Goal: Browse casually: Explore the website without a specific task or goal

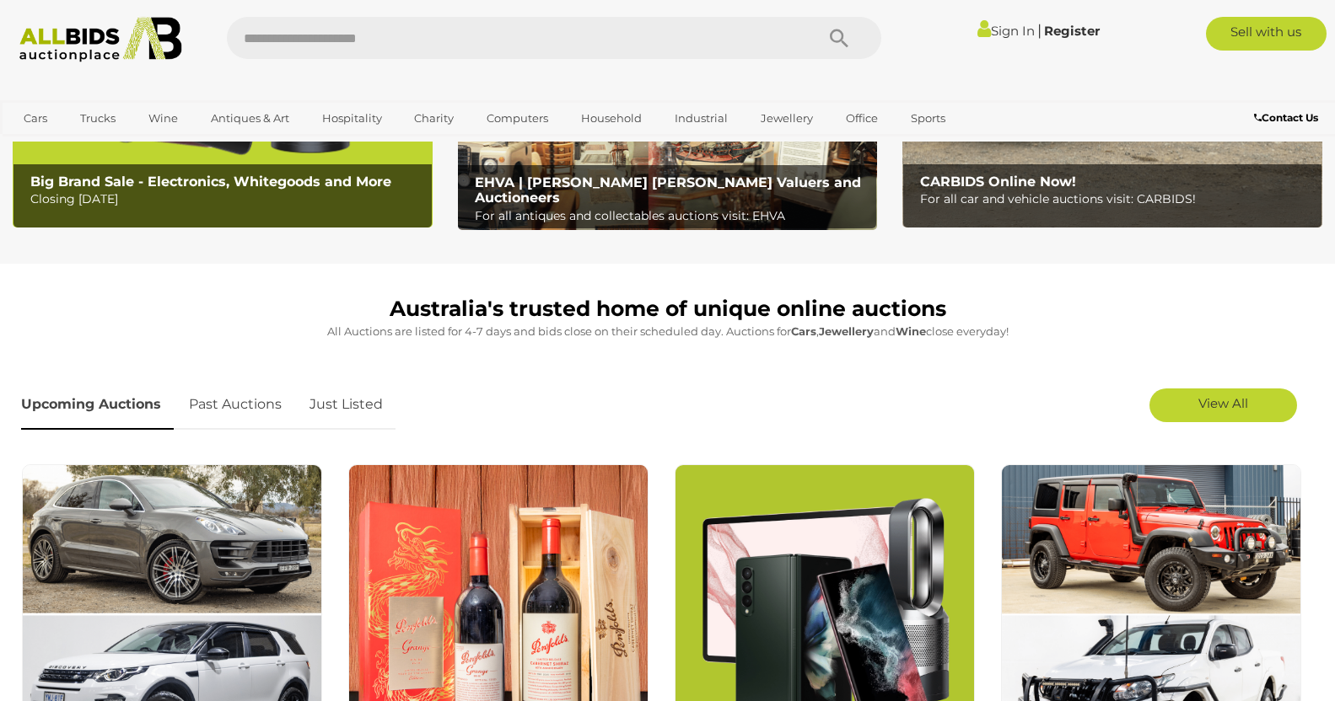
scroll to position [323, 0]
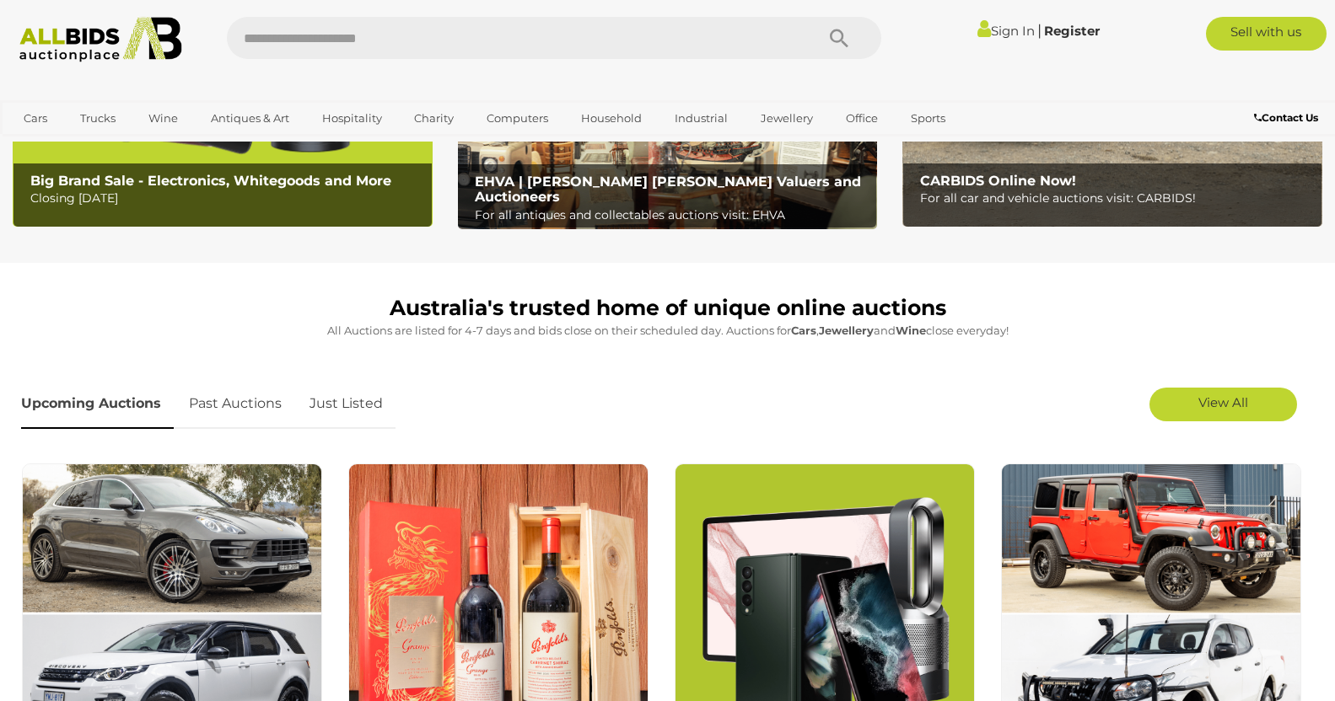
click at [1003, 32] on link "Sign In" at bounding box center [1005, 31] width 57 height 16
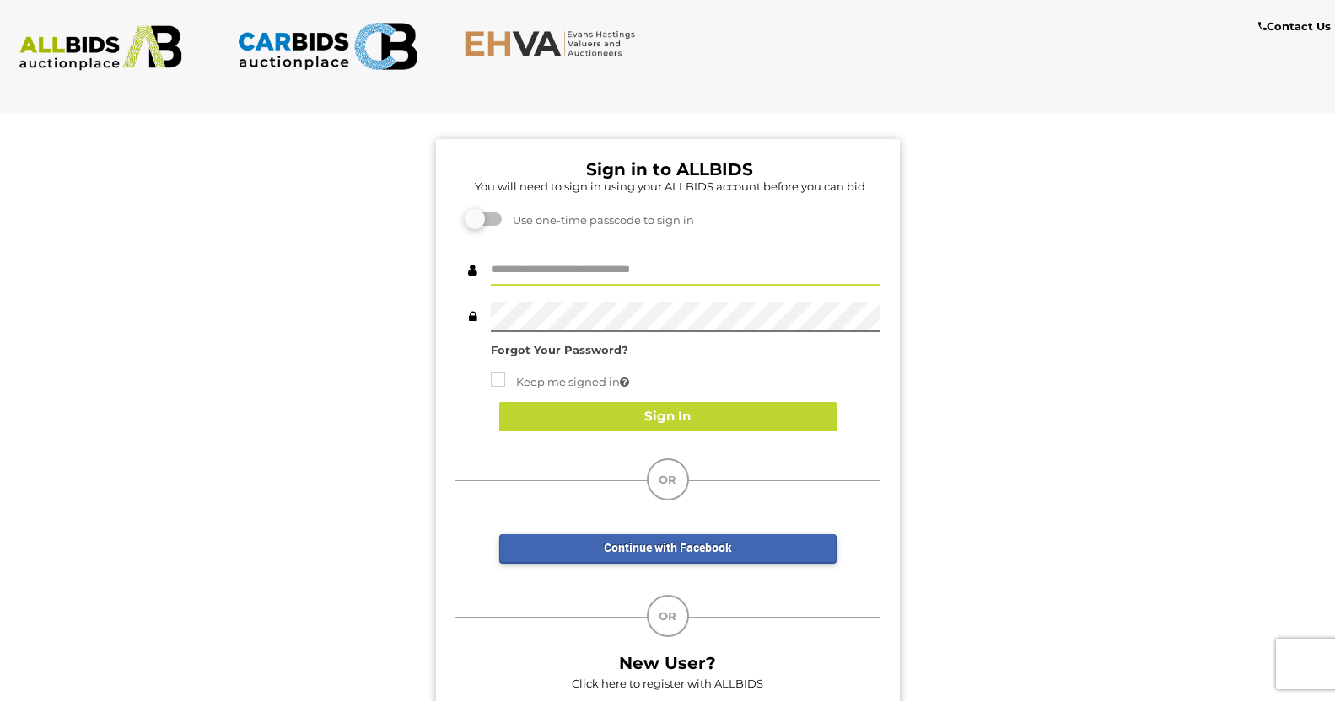
click at [538, 271] on input "text" at bounding box center [685, 271] width 389 height 30
type input "**********"
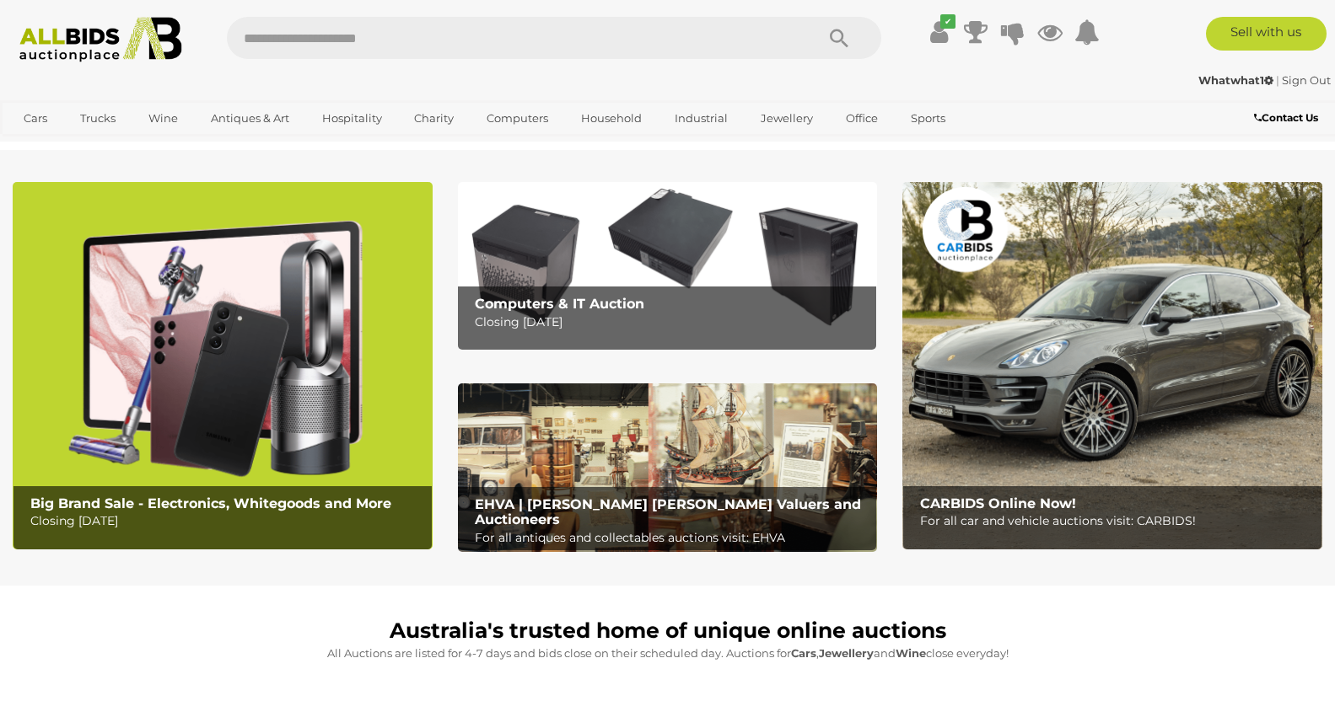
click at [82, 44] on img at bounding box center [100, 40] width 181 height 46
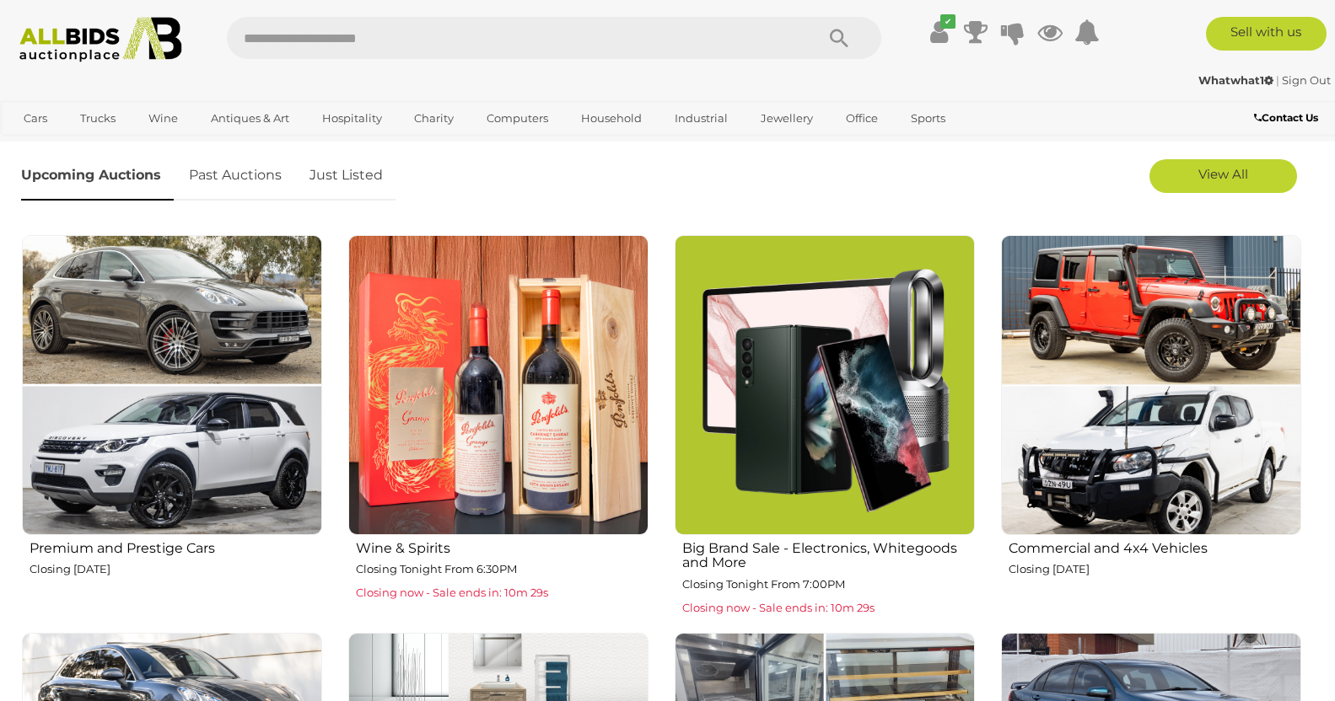
scroll to position [568, 0]
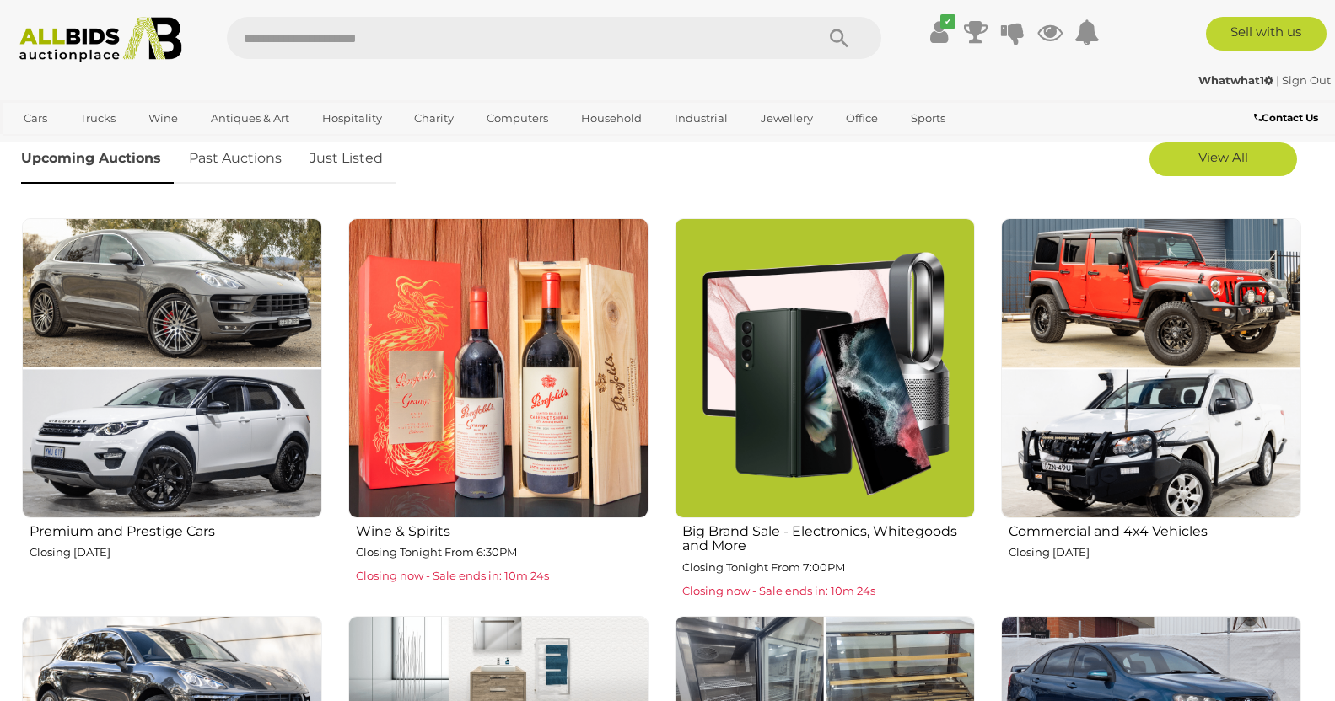
click at [844, 358] on img at bounding box center [824, 368] width 300 height 300
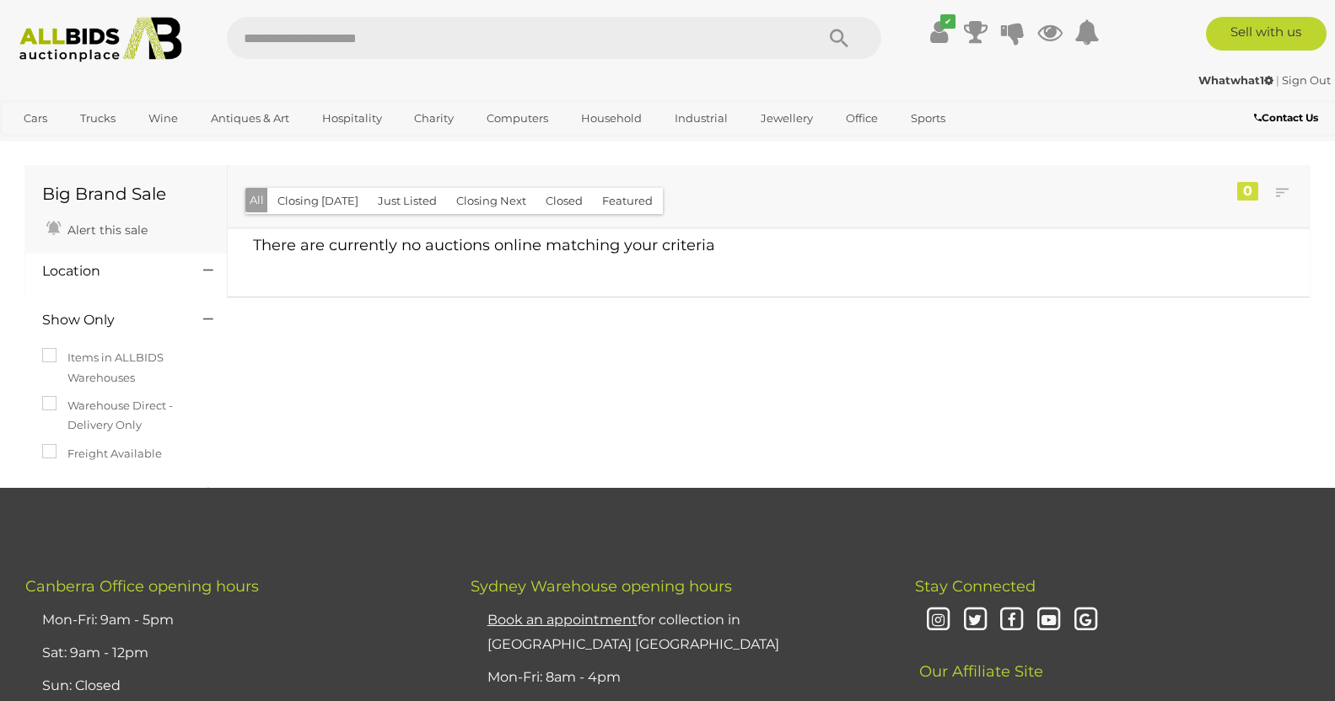
click at [66, 39] on img at bounding box center [100, 40] width 181 height 46
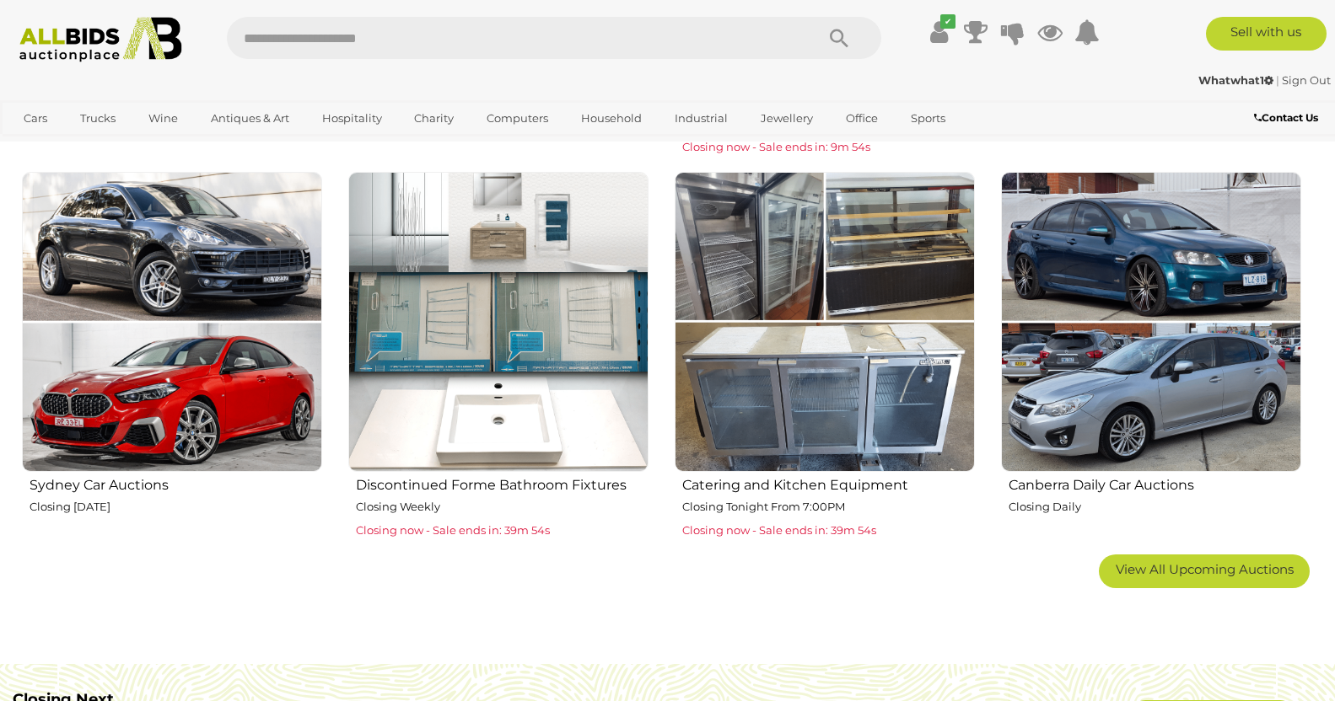
scroll to position [1029, 0]
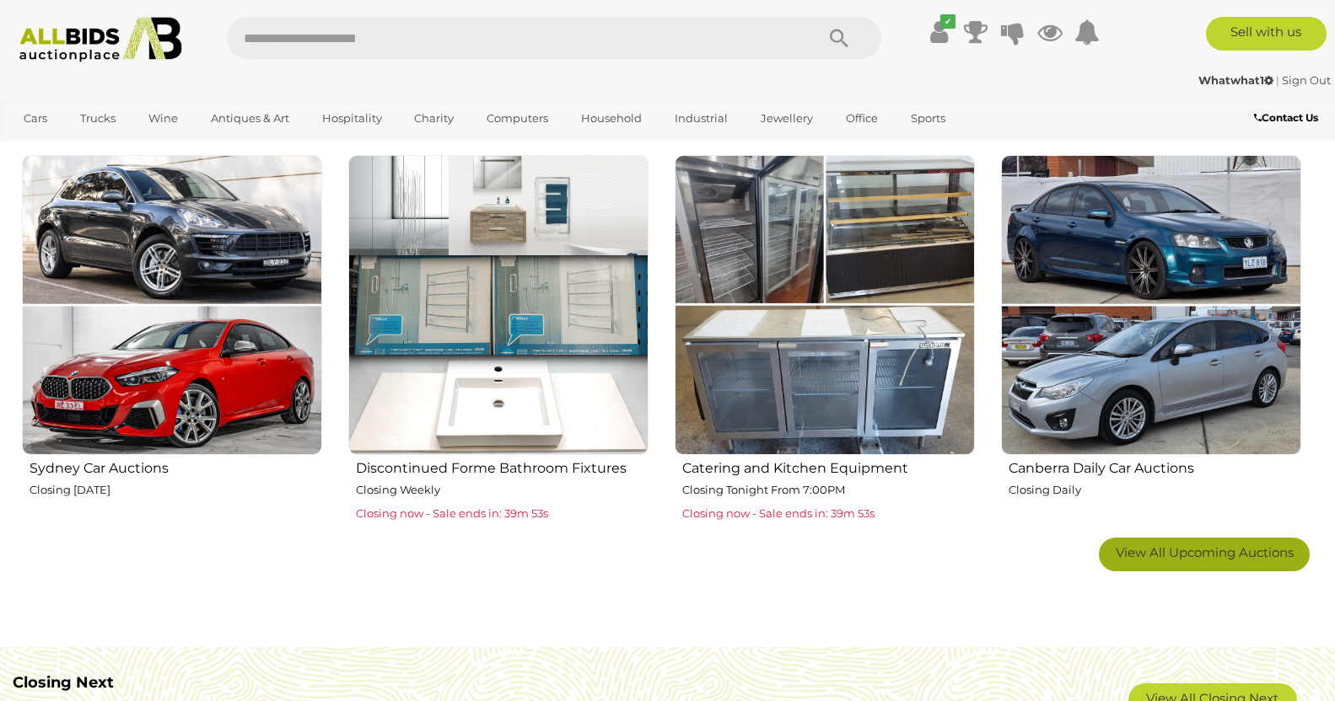
click at [1193, 560] on link "View All Upcoming Auctions" at bounding box center [1203, 555] width 211 height 34
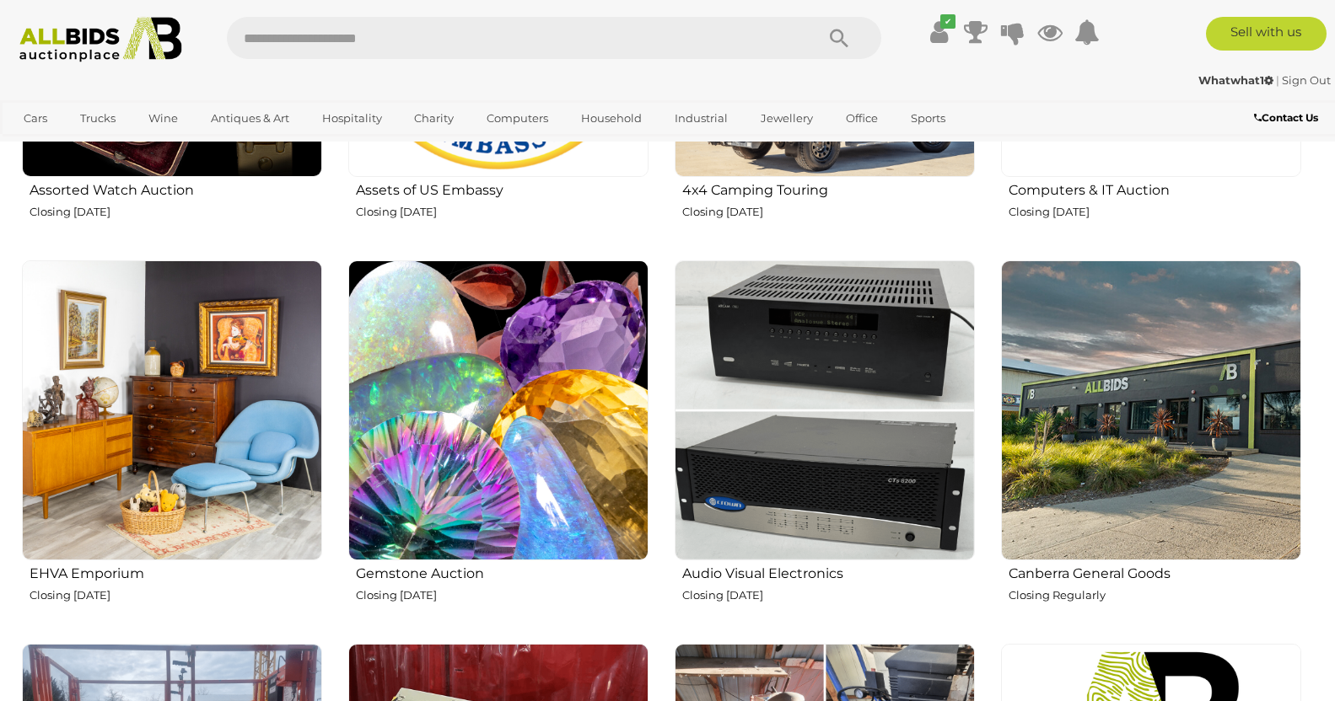
scroll to position [2089, 0]
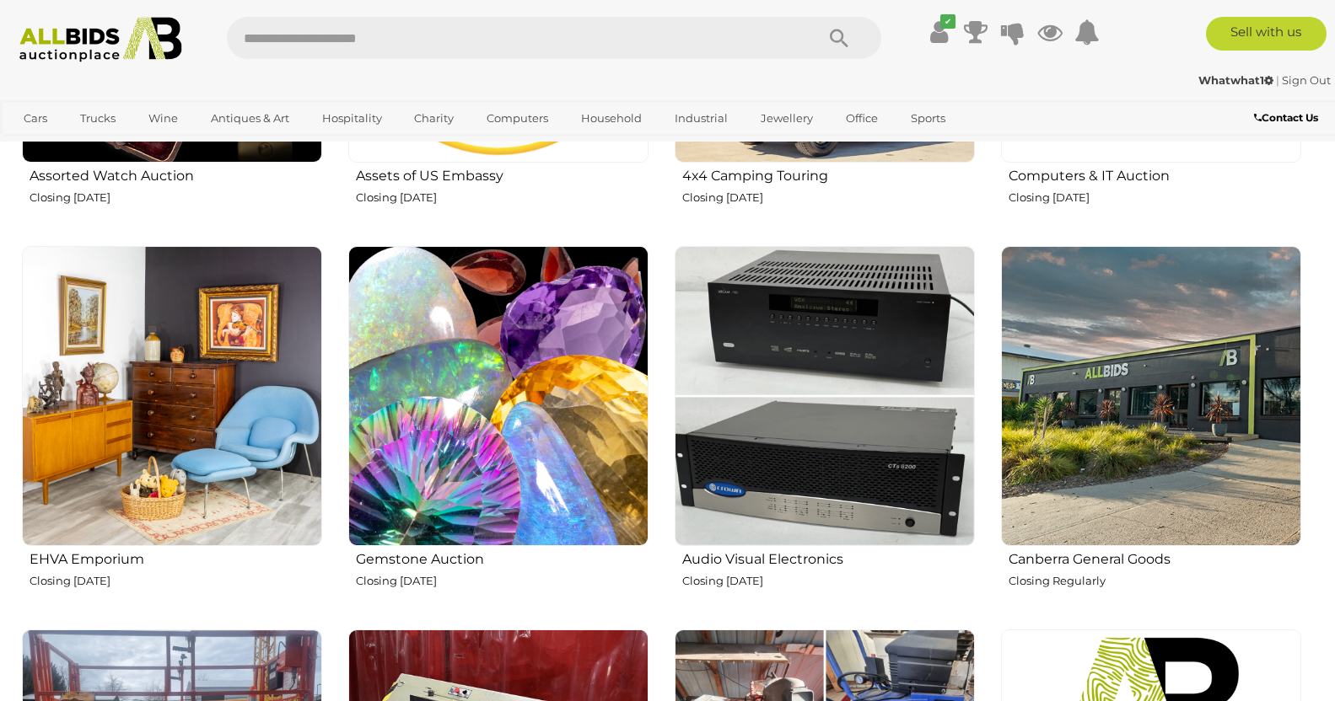
click at [204, 420] on img at bounding box center [172, 396] width 300 height 300
